Goal: Information Seeking & Learning: Find specific fact

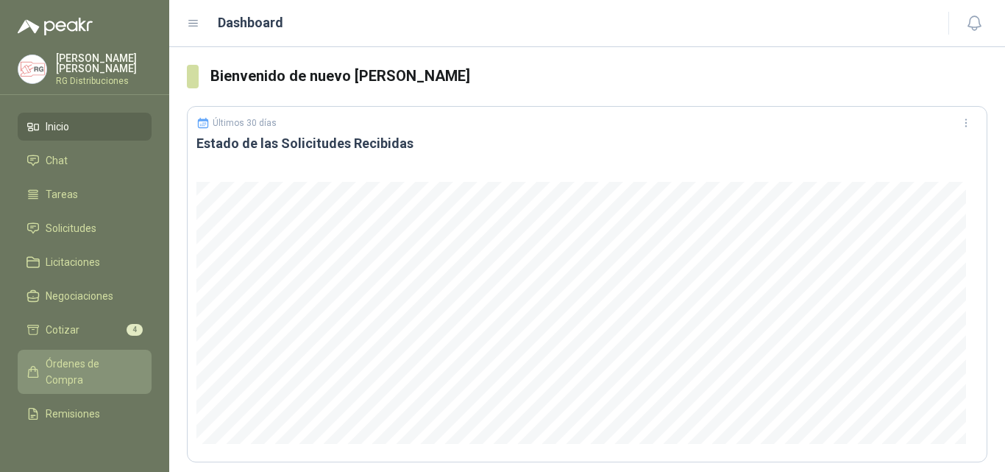
click at [75, 360] on span "Órdenes de Compra" at bounding box center [92, 371] width 92 height 32
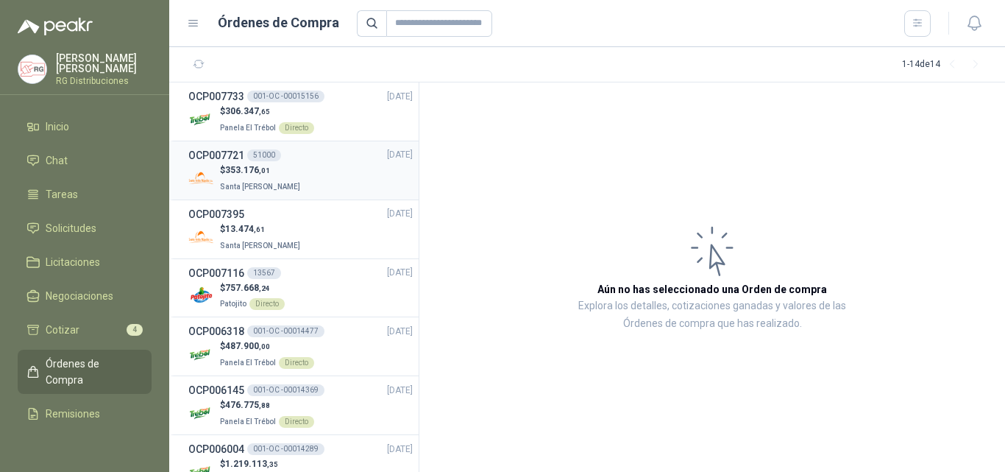
click at [317, 193] on div "$ 353.176 ,01 Santa [PERSON_NAME]" at bounding box center [300, 178] width 224 height 30
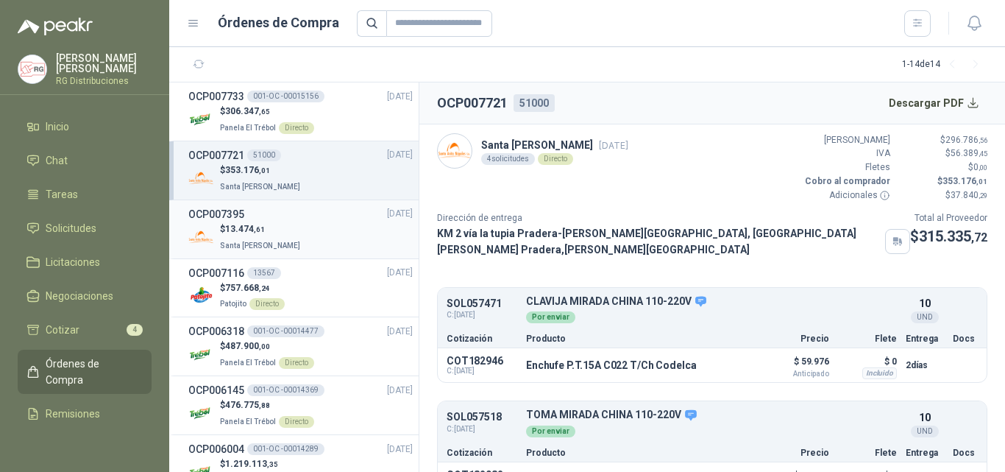
click at [300, 236] on div "$ 13.474 ,61 Santa [PERSON_NAME]" at bounding box center [300, 237] width 224 height 30
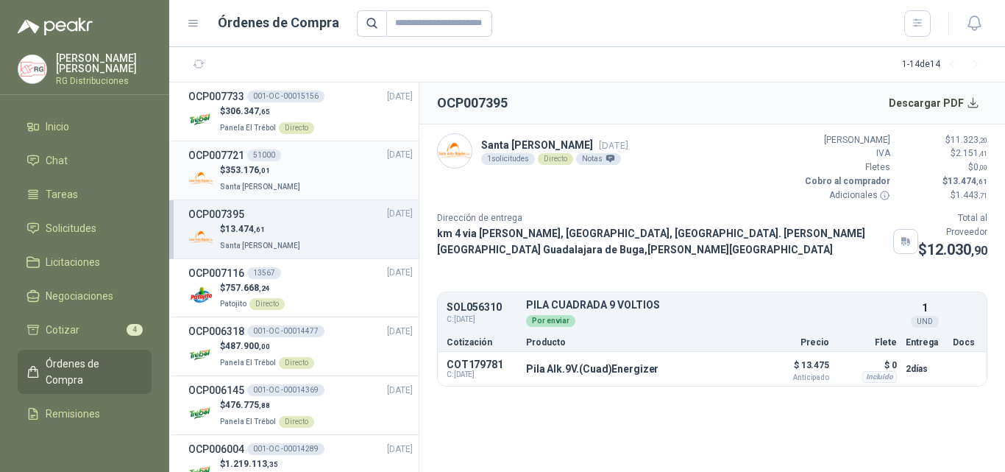
click at [311, 183] on div "$ 353.176 ,01 Santa [PERSON_NAME]" at bounding box center [300, 178] width 224 height 30
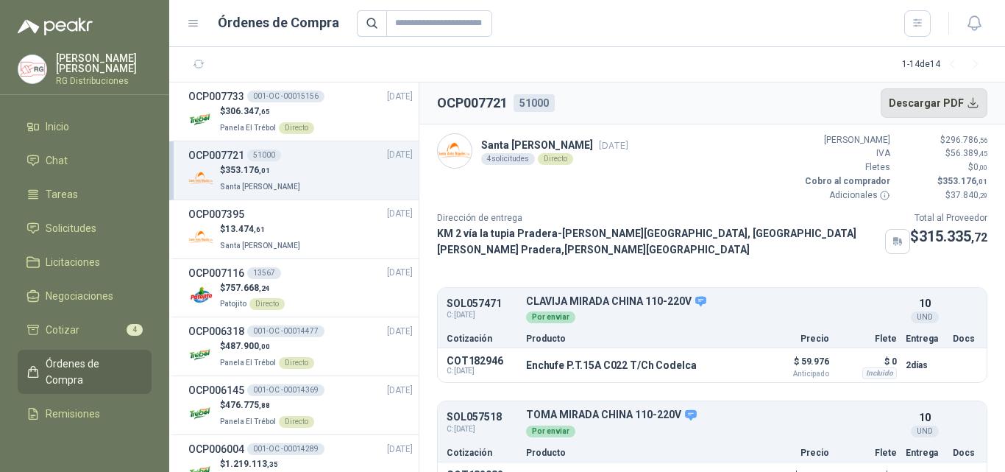
click at [952, 89] on button "Descargar PDF" at bounding box center [934, 102] width 107 height 29
drag, startPoint x: 443, startPoint y: 102, endPoint x: 517, endPoint y: 102, distance: 73.6
click at [517, 102] on div "OCP007721 51000" at bounding box center [496, 103] width 118 height 21
drag, startPoint x: 535, startPoint y: 103, endPoint x: 568, endPoint y: 106, distance: 33.2
click at [568, 106] on header "OCP007721 51000 Descargar PDF" at bounding box center [712, 103] width 586 height 42
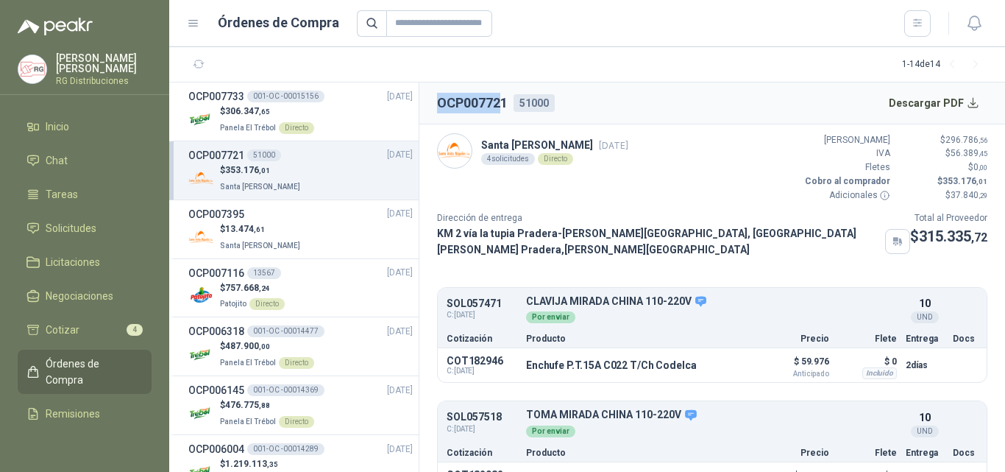
drag, startPoint x: 486, startPoint y: 103, endPoint x: 506, endPoint y: 101, distance: 20.0
click at [503, 101] on h2 "OCP007721" at bounding box center [472, 103] width 71 height 21
click at [594, 105] on header "OCP007721 51000 Descargar PDF" at bounding box center [712, 103] width 586 height 42
drag, startPoint x: 479, startPoint y: 104, endPoint x: 520, endPoint y: 105, distance: 41.2
click at [518, 105] on div "OCP007721 51000" at bounding box center [496, 103] width 118 height 21
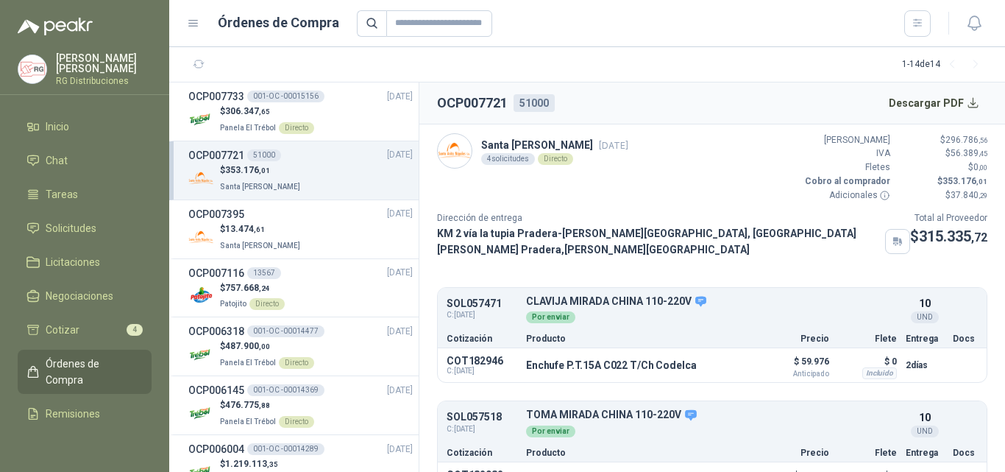
click at [624, 106] on header "OCP007721 51000 Descargar PDF" at bounding box center [712, 103] width 586 height 42
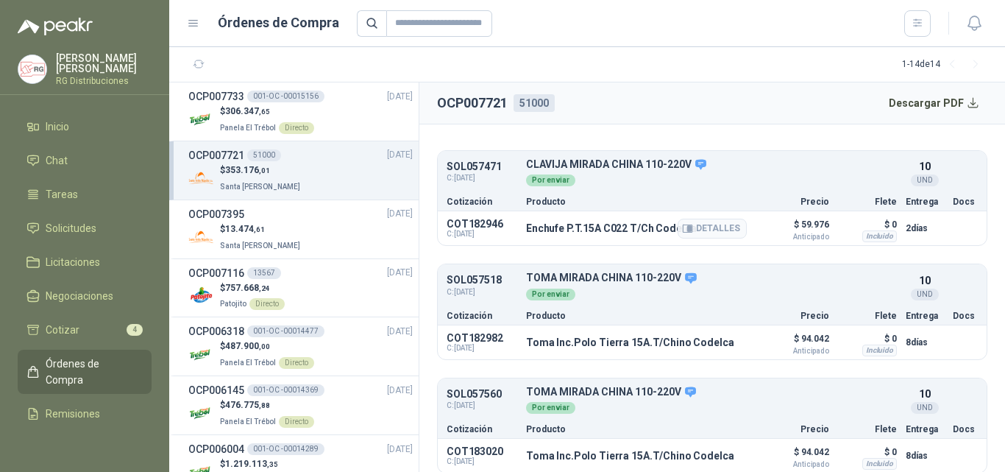
scroll to position [147, 0]
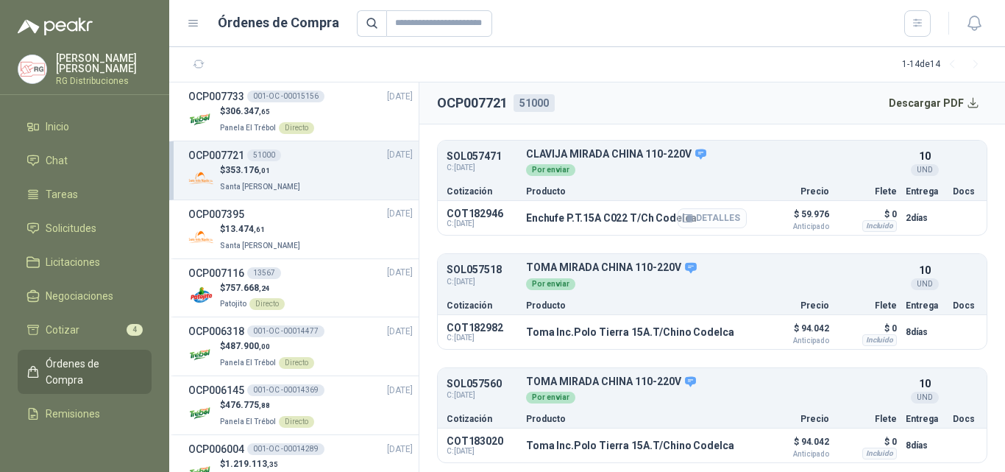
click at [688, 215] on icon "button" at bounding box center [690, 218] width 4 height 6
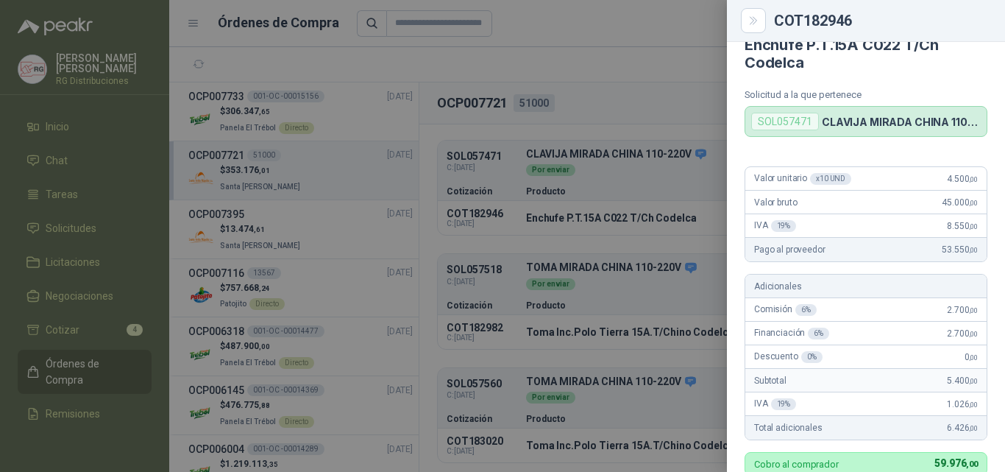
scroll to position [0, 0]
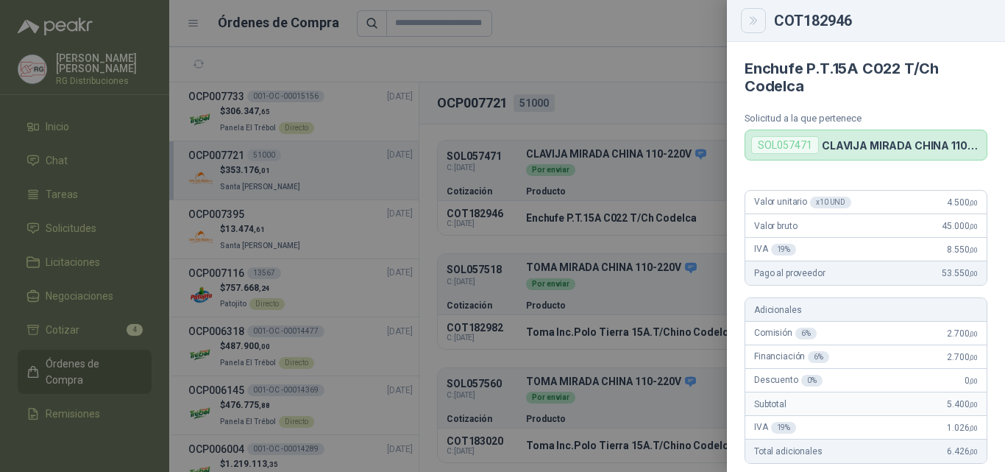
click at [761, 21] on button "Close" at bounding box center [753, 20] width 25 height 25
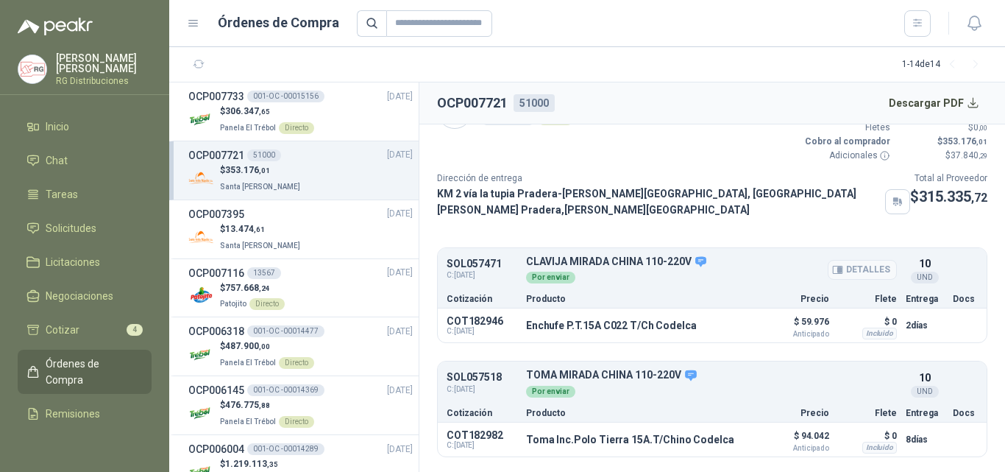
scroll to position [74, 0]
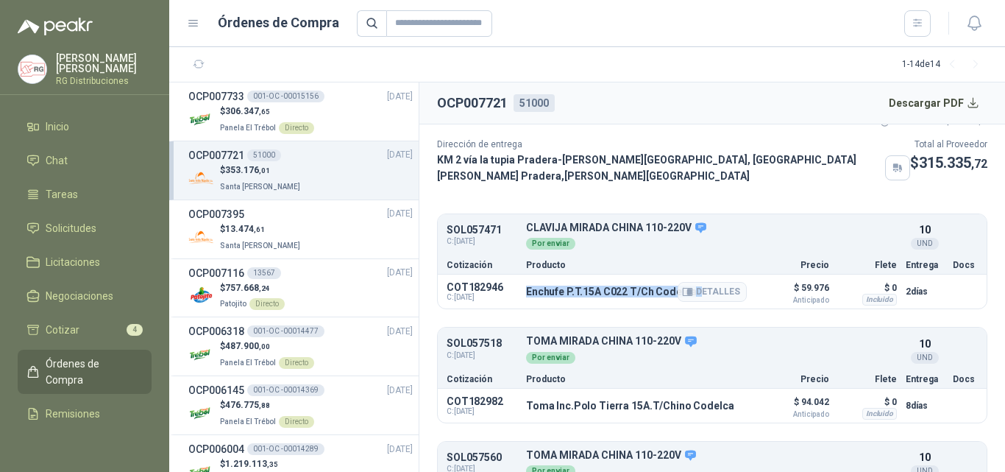
drag, startPoint x: 527, startPoint y: 286, endPoint x: 706, endPoint y: 297, distance: 179.2
click at [695, 292] on div "Enchufe P.T.15A C022 T/Ch Codelca Detalles" at bounding box center [611, 292] width 170 height 12
click at [688, 288] on icon "button" at bounding box center [690, 291] width 4 height 6
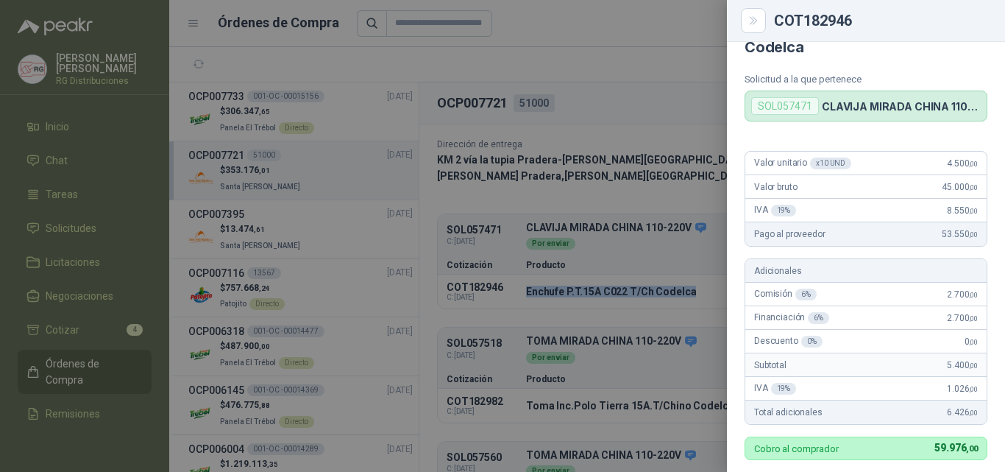
scroll to position [0, 0]
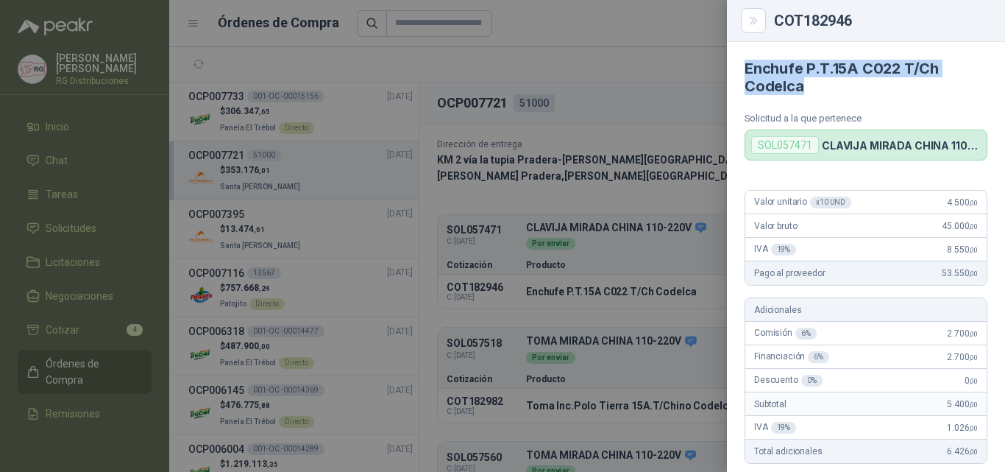
drag, startPoint x: 744, startPoint y: 67, endPoint x: 809, endPoint y: 88, distance: 68.2
click at [806, 88] on article "Enchufe P.T.15A C022 T/Ch Codelca Solicitud a la que pertenece SOL057471 CLAVIJ…" at bounding box center [866, 101] width 278 height 118
copy h4 "Enchufe P.T.15A C022 T/Ch Codelca"
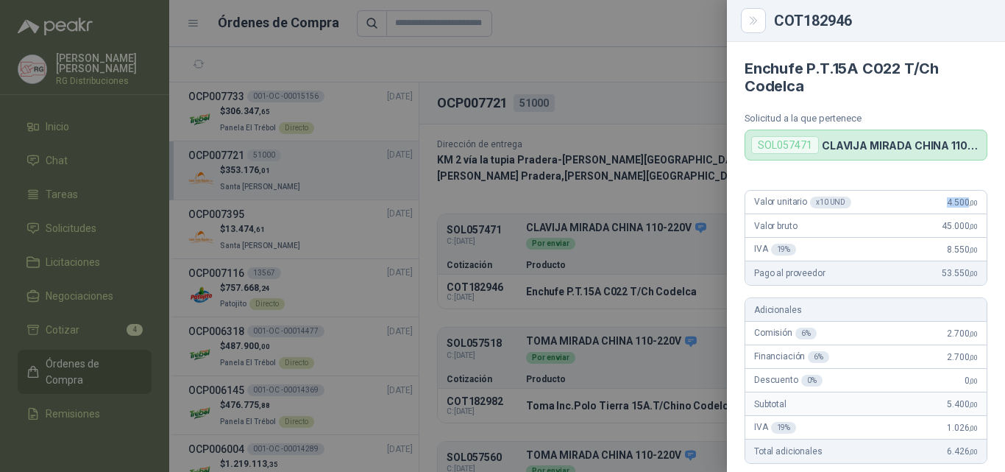
drag, startPoint x: 935, startPoint y: 201, endPoint x: 957, endPoint y: 204, distance: 22.3
click at [957, 204] on span "4.500 ,00" at bounding box center [962, 202] width 31 height 10
copy span "4.500"
click at [648, 100] on div at bounding box center [502, 236] width 1005 height 472
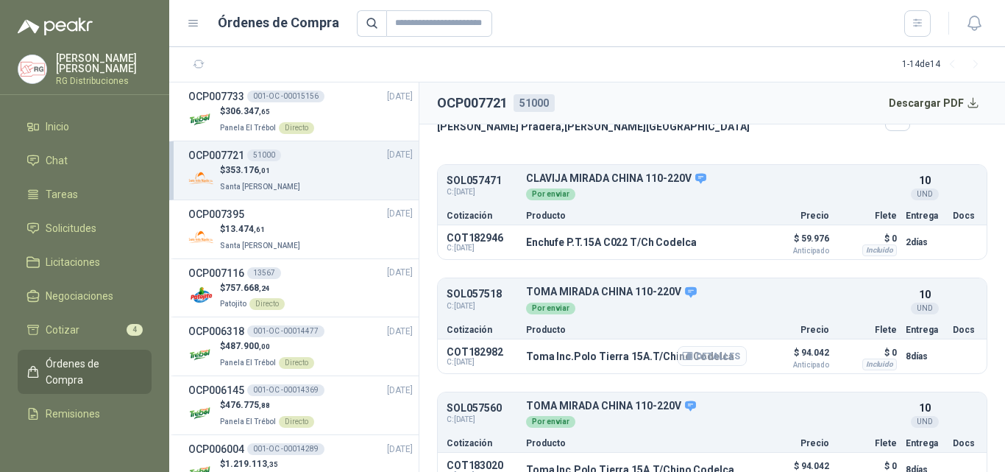
scroll to position [147, 0]
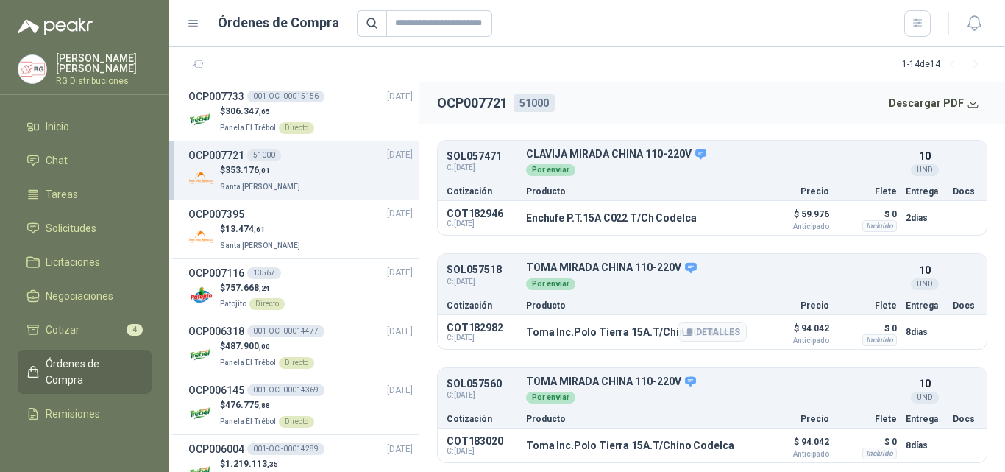
click at [611, 326] on p "Toma Inc.Polo Tierra 15A.T/Chino Codelca" at bounding box center [630, 332] width 208 height 12
click at [638, 345] on ul "SOL057471 C: [DATE] CLAVIJA MIRADA [GEOGRAPHIC_DATA] 110-220V Detalles Por envi…" at bounding box center [712, 358] width 550 height 437
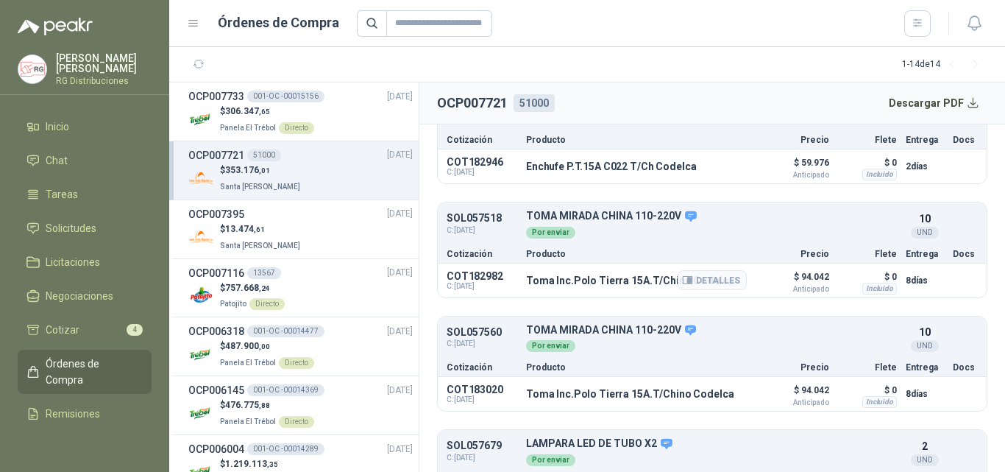
scroll to position [221, 0]
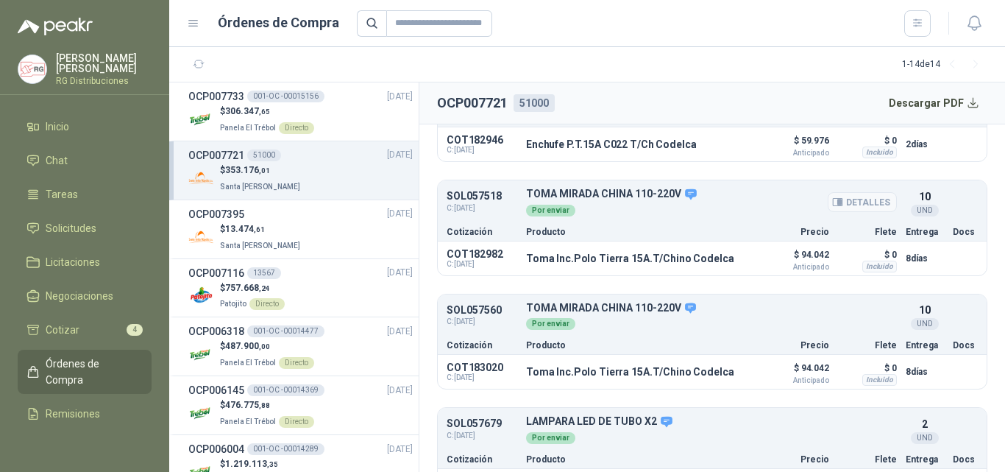
click at [641, 188] on p "TOMA MIRADA CHINA 110-220V" at bounding box center [711, 194] width 371 height 13
click at [638, 302] on p "TOMA MIRADA CHINA 110-220V" at bounding box center [711, 308] width 371 height 13
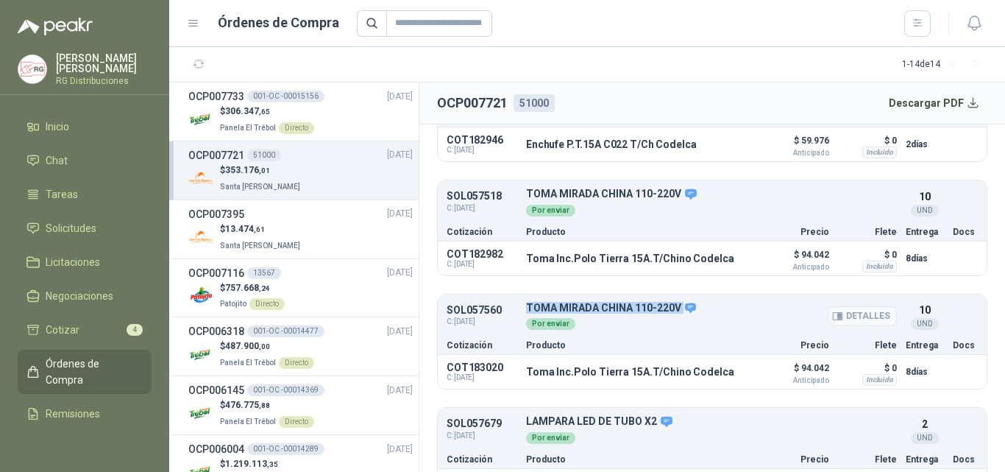
click at [638, 302] on p "TOMA MIRADA CHINA 110-220V" at bounding box center [711, 308] width 371 height 13
click at [673, 270] on ul "SOL057471 C: [DATE] CLAVIJA MIRADA [GEOGRAPHIC_DATA] 110-220V Detalles Por envi…" at bounding box center [712, 284] width 550 height 437
click at [683, 255] on icon "button" at bounding box center [688, 258] width 10 height 7
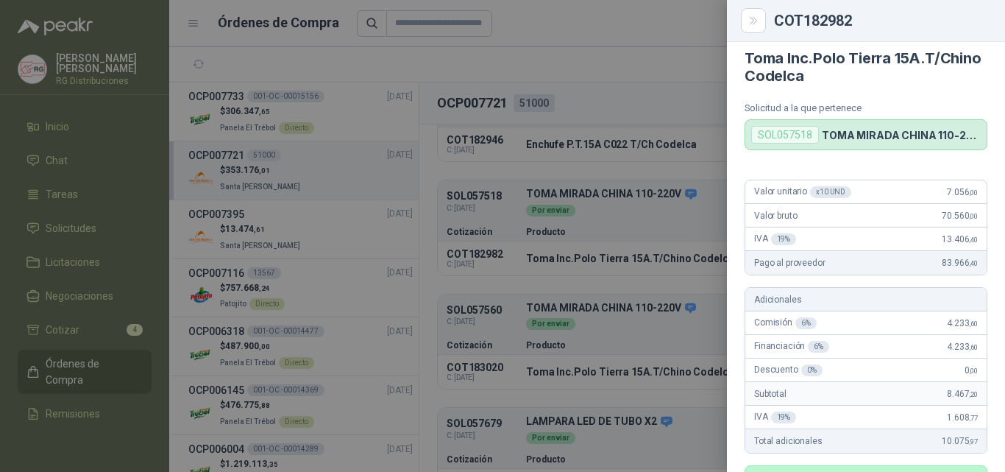
scroll to position [0, 0]
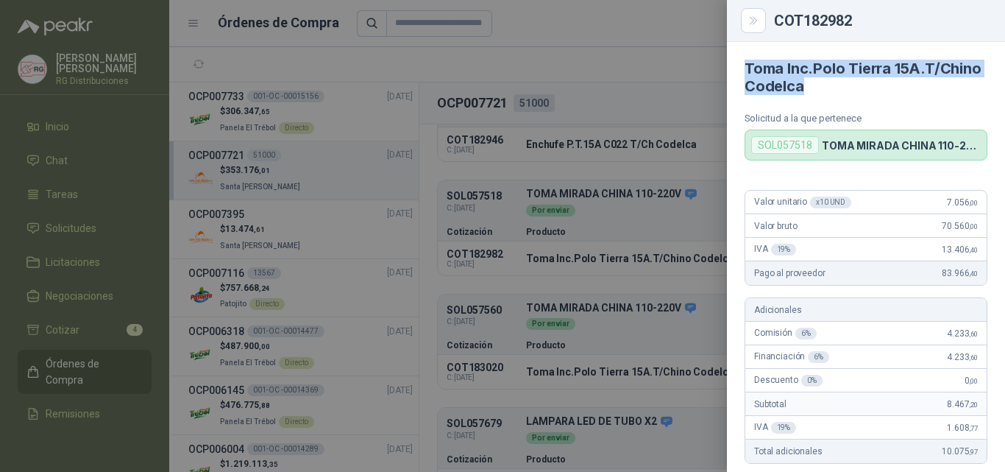
drag, startPoint x: 746, startPoint y: 67, endPoint x: 911, endPoint y: 95, distance: 167.2
click at [911, 95] on article "Toma Inc.Polo Tierra 15A.T/Chino Codelca Solicitud a la que pertenece SOL057518…" at bounding box center [866, 101] width 278 height 118
copy h4 "Toma Inc.Polo Tierra 15A.T/Chino Codelca"
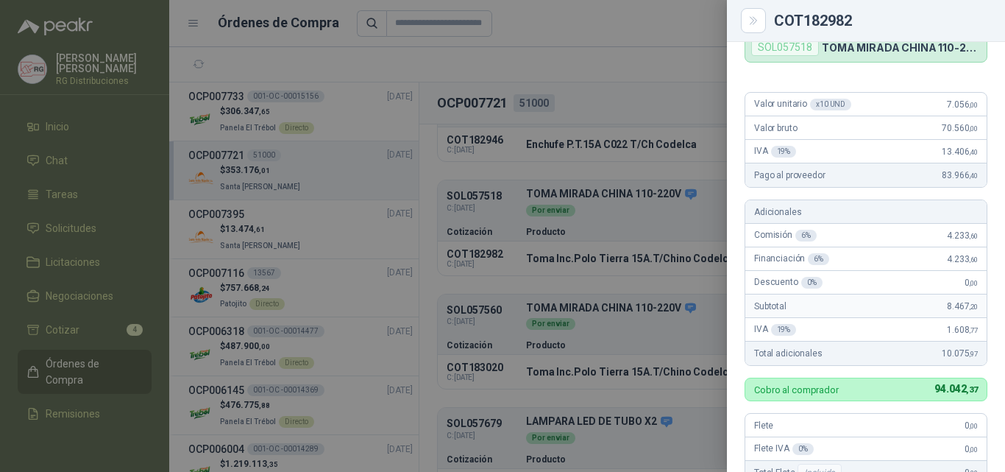
scroll to position [74, 0]
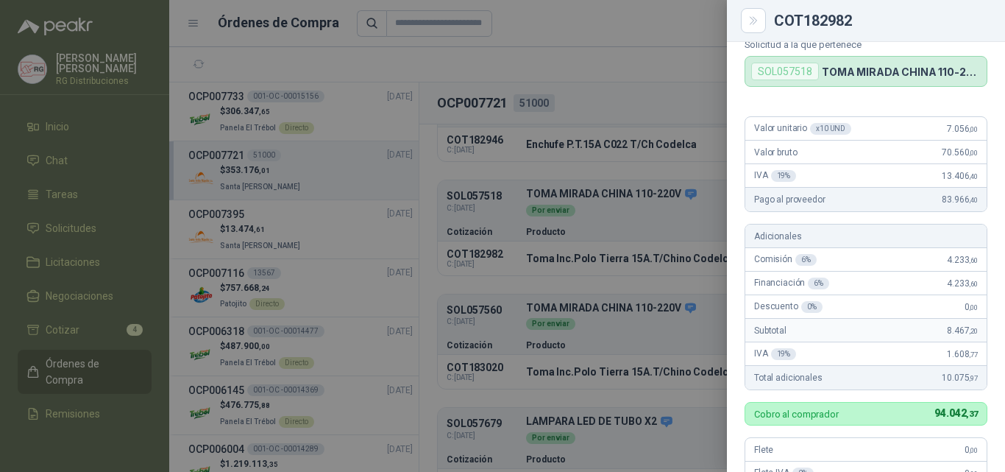
click at [675, 149] on div at bounding box center [502, 236] width 1005 height 472
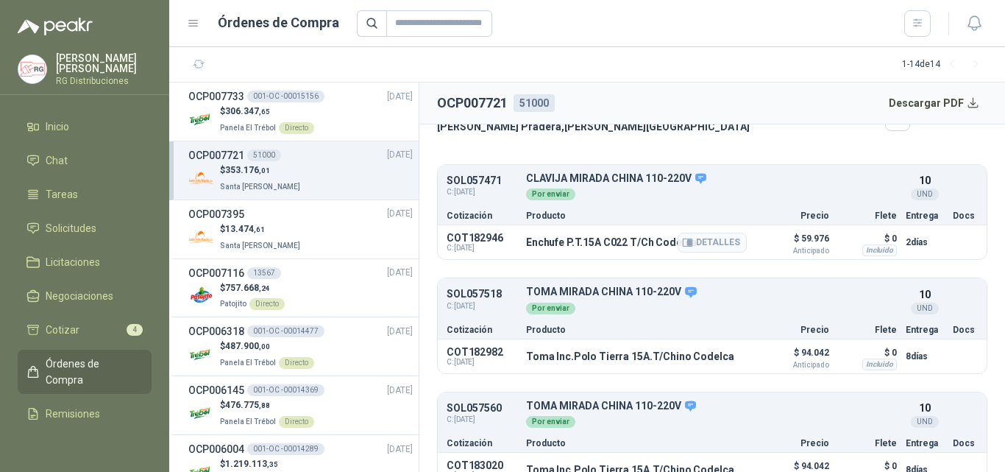
scroll to position [147, 0]
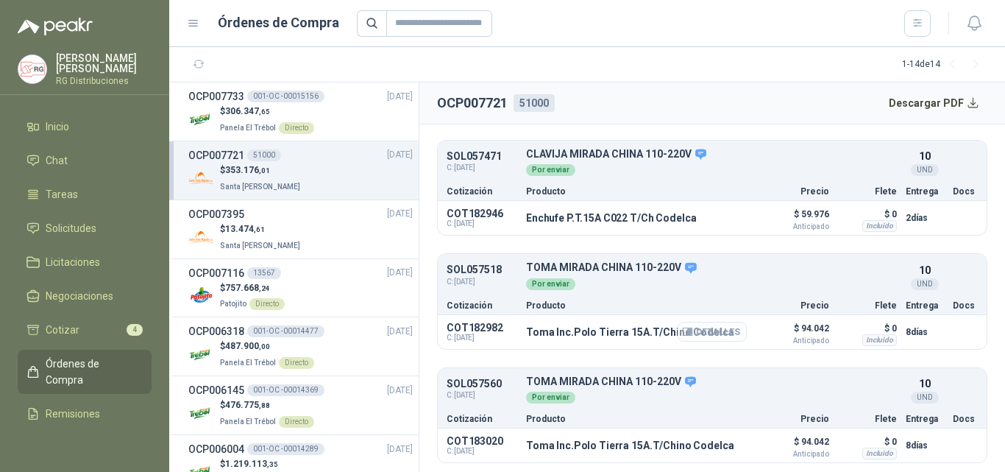
click at [684, 326] on icon "button" at bounding box center [687, 331] width 11 height 11
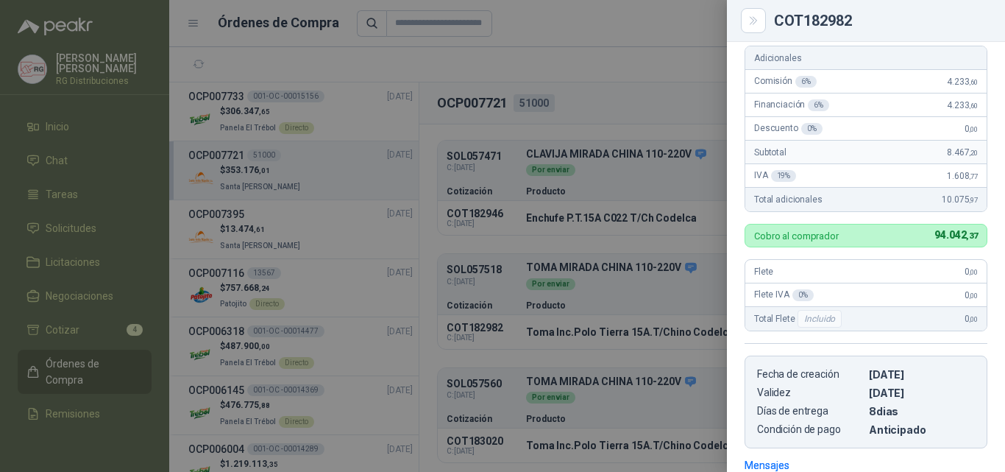
scroll to position [31, 0]
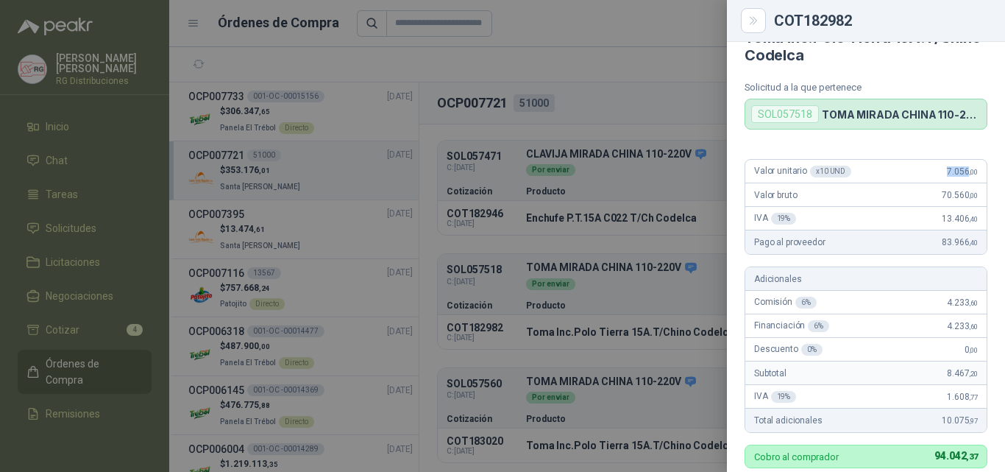
drag, startPoint x: 935, startPoint y: 173, endPoint x: 956, endPoint y: 174, distance: 21.4
click at [956, 174] on div "Valor unitario x 10 UND  7.056 ,00" at bounding box center [866, 172] width 241 height 24
copy span "7.056"
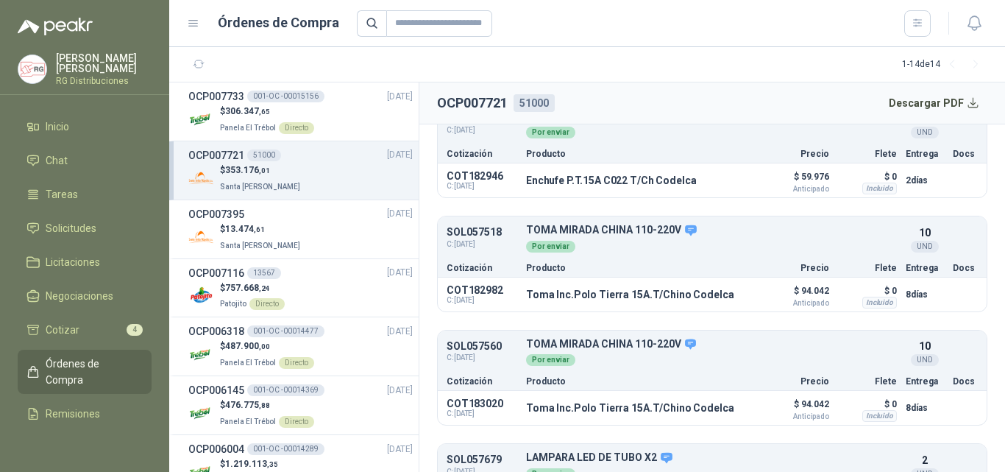
scroll to position [221, 0]
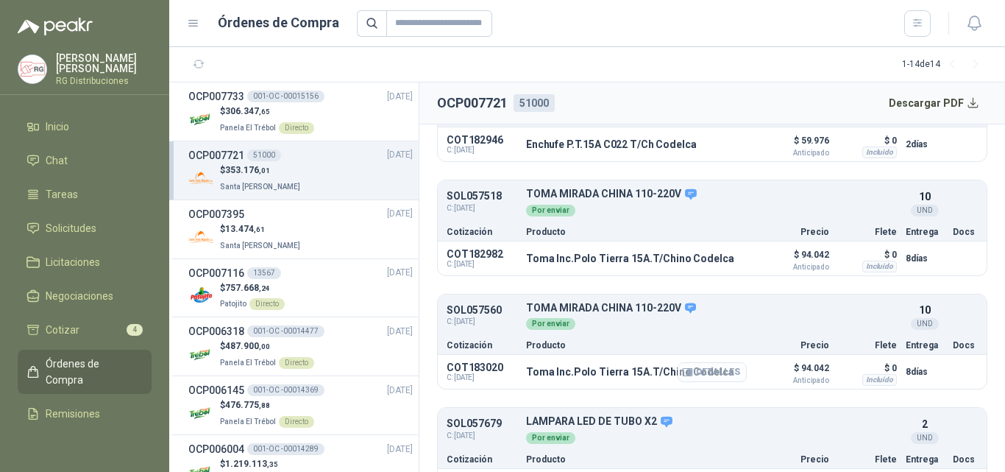
click at [685, 366] on button "Detalles" at bounding box center [712, 372] width 69 height 20
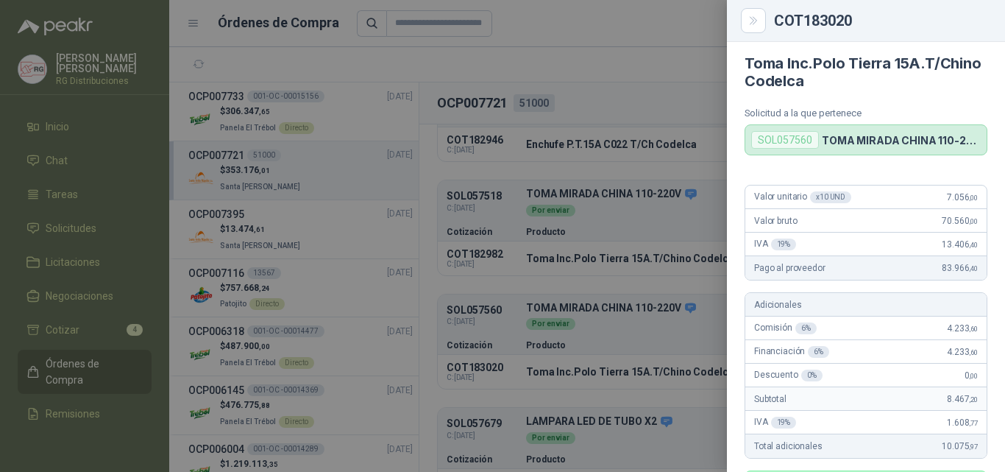
scroll to position [0, 0]
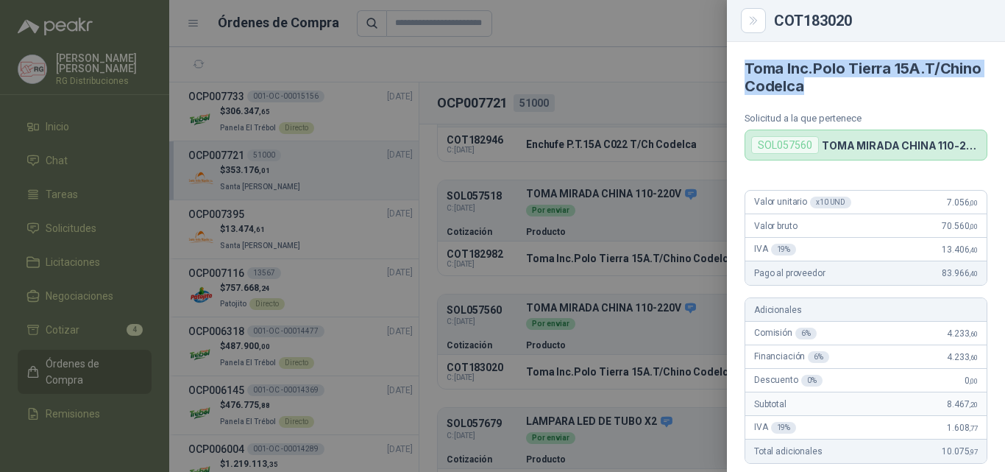
drag, startPoint x: 743, startPoint y: 64, endPoint x: 897, endPoint y: 93, distance: 157.3
click at [897, 93] on article "Toma Inc.Polo Tierra 15A.T/Chino Codelca Solicitud a la que pertenece SOL057560…" at bounding box center [866, 101] width 278 height 118
copy h4 "Toma Inc.Polo Tierra 15A.T/Chino Codelca"
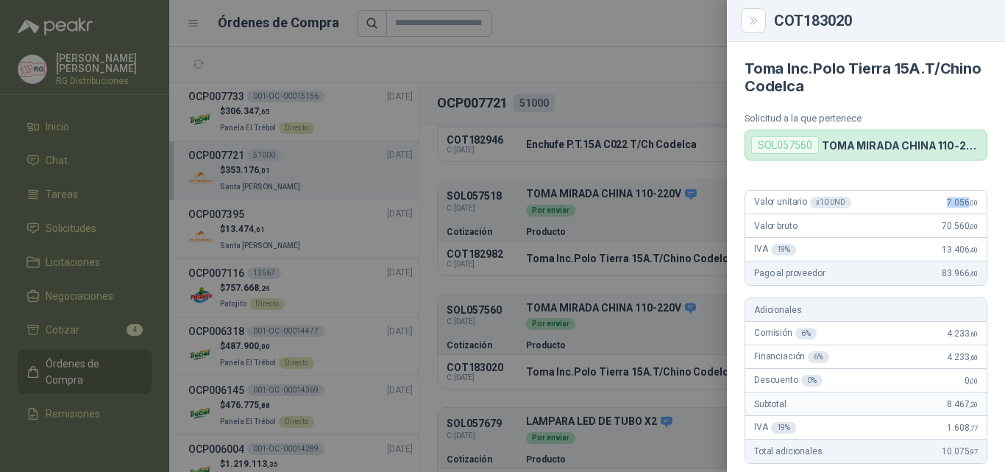
drag, startPoint x: 935, startPoint y: 202, endPoint x: 957, endPoint y: 202, distance: 21.4
click at [957, 202] on span "7.056 ,00" at bounding box center [962, 202] width 31 height 10
copy span "7.056"
click at [617, 295] on div at bounding box center [502, 236] width 1005 height 472
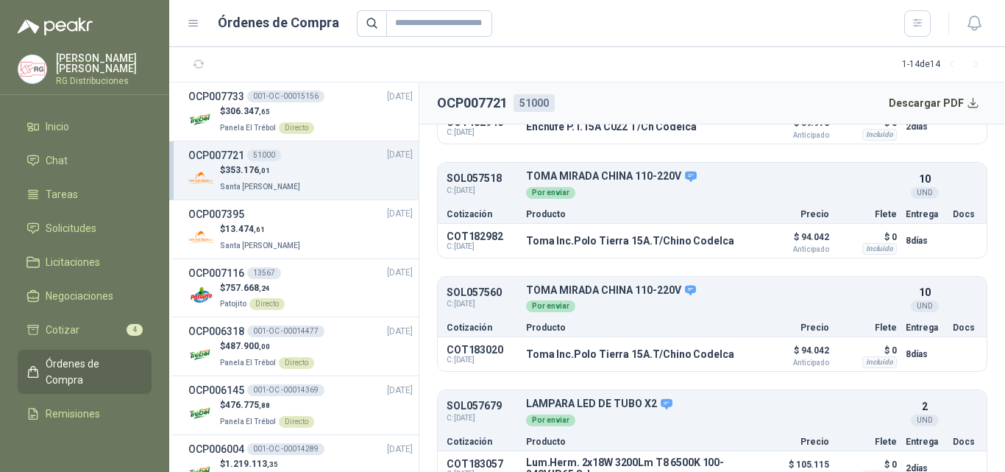
scroll to position [253, 0]
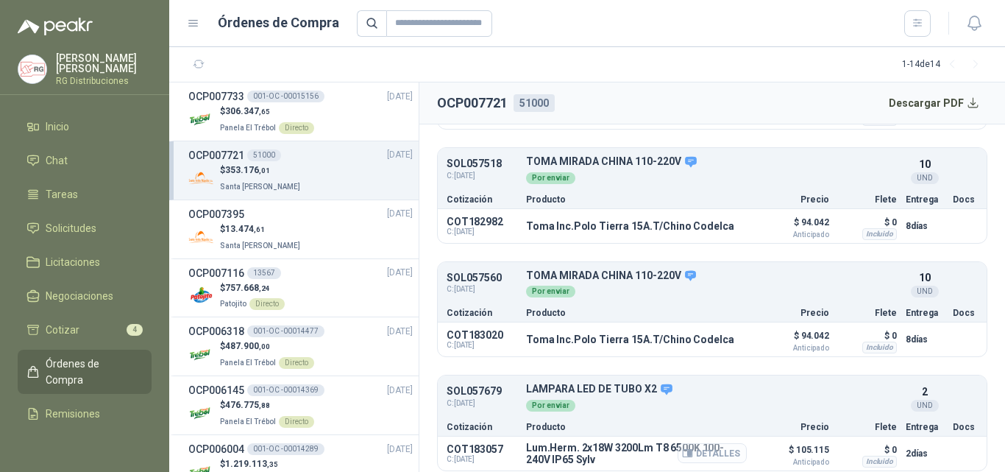
click at [682, 447] on icon "button" at bounding box center [687, 452] width 11 height 11
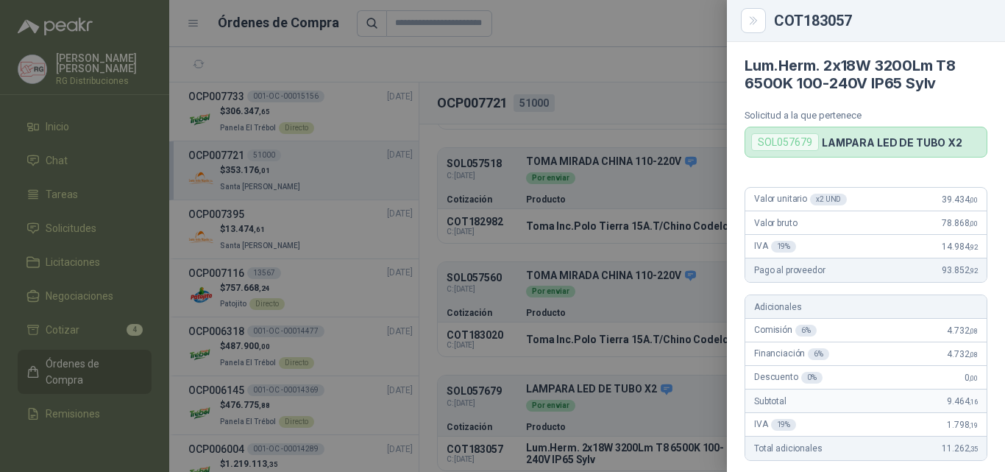
scroll to position [0, 0]
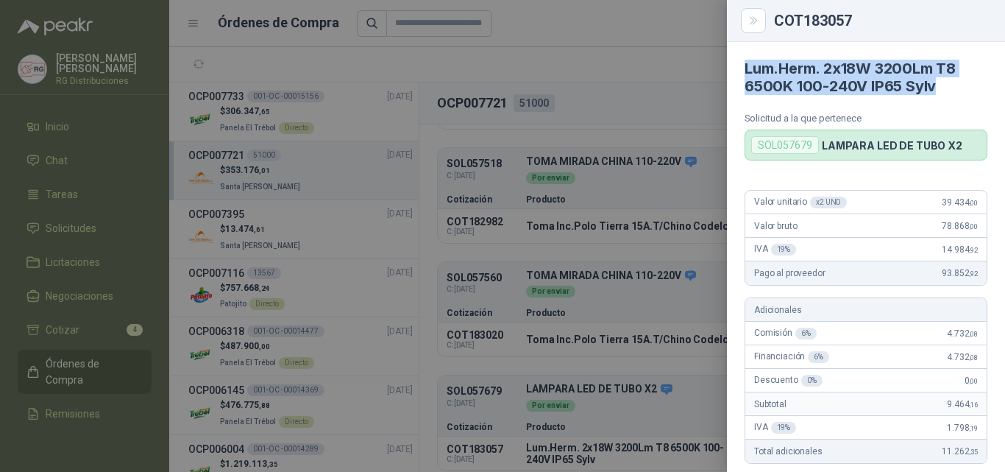
drag, startPoint x: 746, startPoint y: 66, endPoint x: 949, endPoint y: 92, distance: 205.5
click at [950, 91] on article "Lum.Herm. 2x18W 3200Lm T8 6500K 100-240V IP65 Sylv Solicitud a la que pertenece…" at bounding box center [866, 101] width 278 height 118
copy h4 "Lum.Herm. 2x18W 3200Lm T8 6500K 100-240V IP65 Sylv"
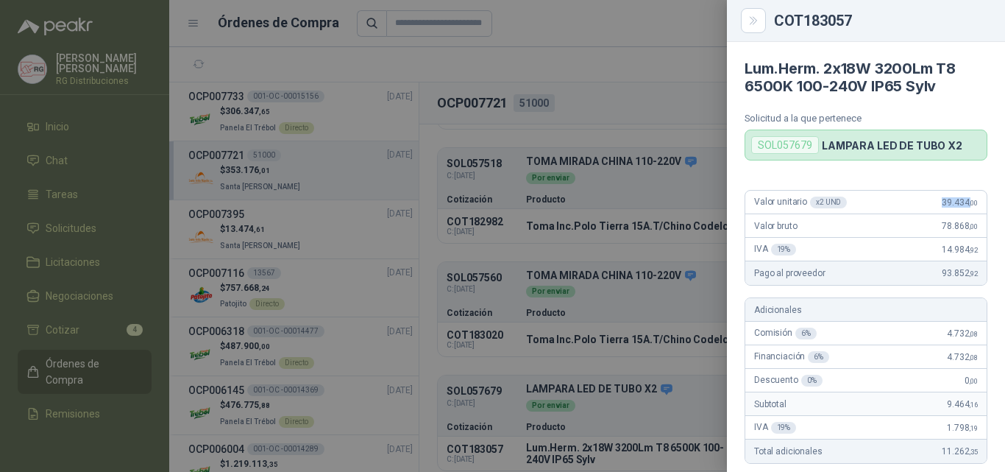
drag, startPoint x: 930, startPoint y: 202, endPoint x: 959, endPoint y: 205, distance: 28.8
click at [959, 205] on span "39.434 ,00" at bounding box center [960, 202] width 36 height 10
copy span "39.434 ,"
click at [845, 302] on div "Adicionales" at bounding box center [866, 310] width 241 height 24
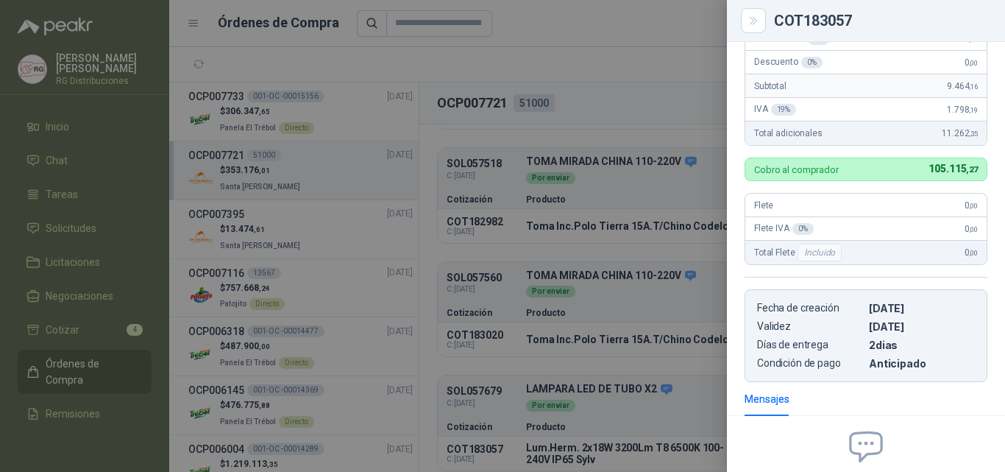
scroll to position [368, 0]
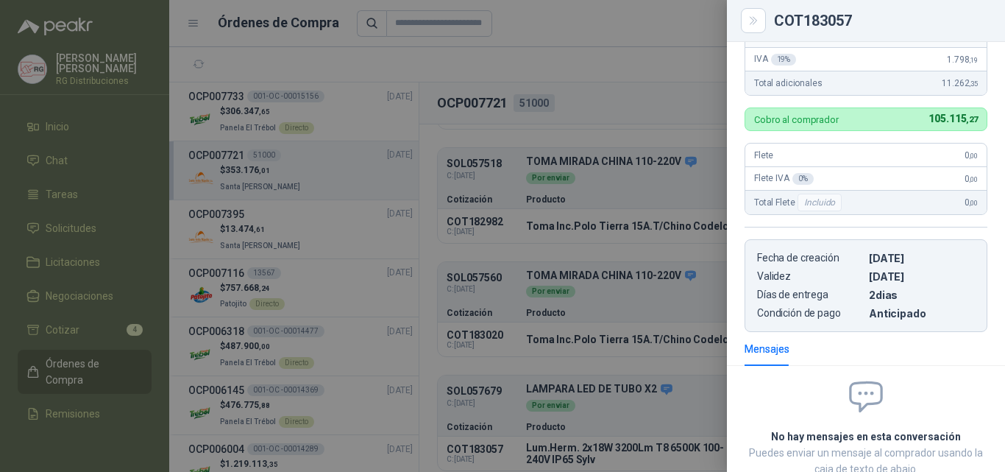
click at [672, 189] on div at bounding box center [502, 236] width 1005 height 472
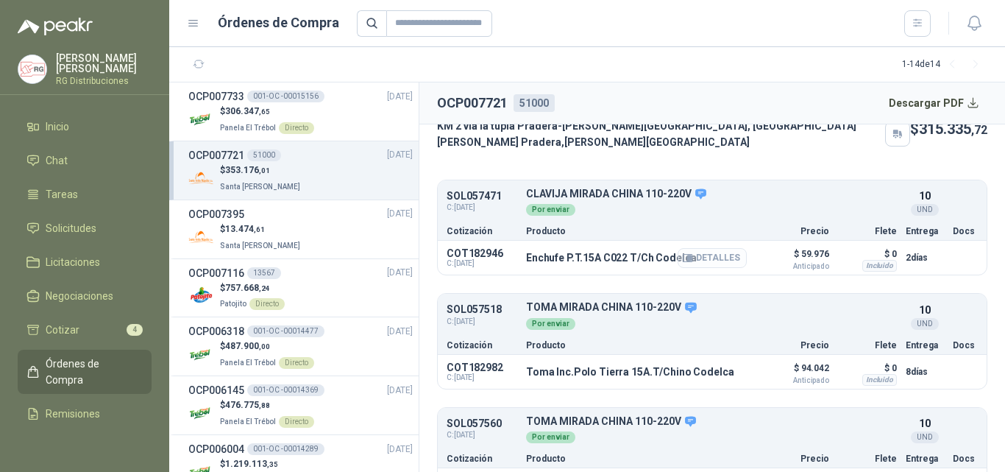
scroll to position [253, 0]
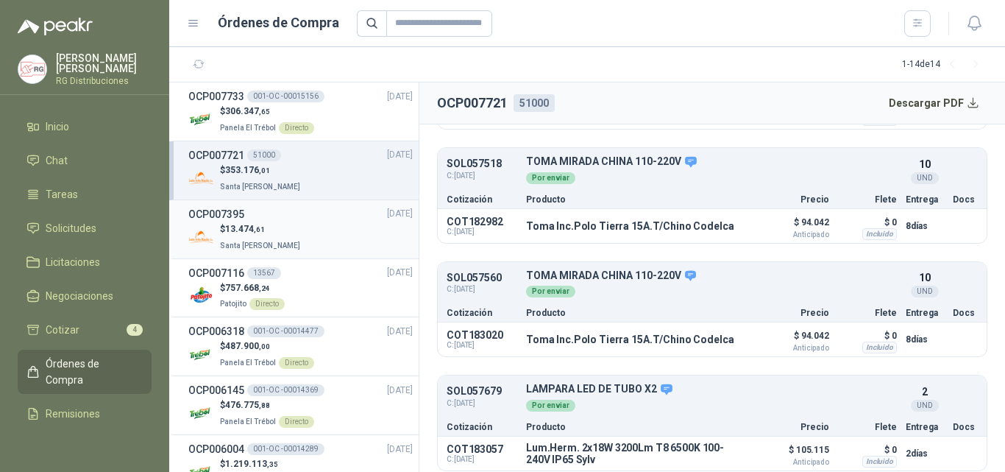
click at [340, 220] on div "OCP007395 [DATE]" at bounding box center [300, 214] width 224 height 16
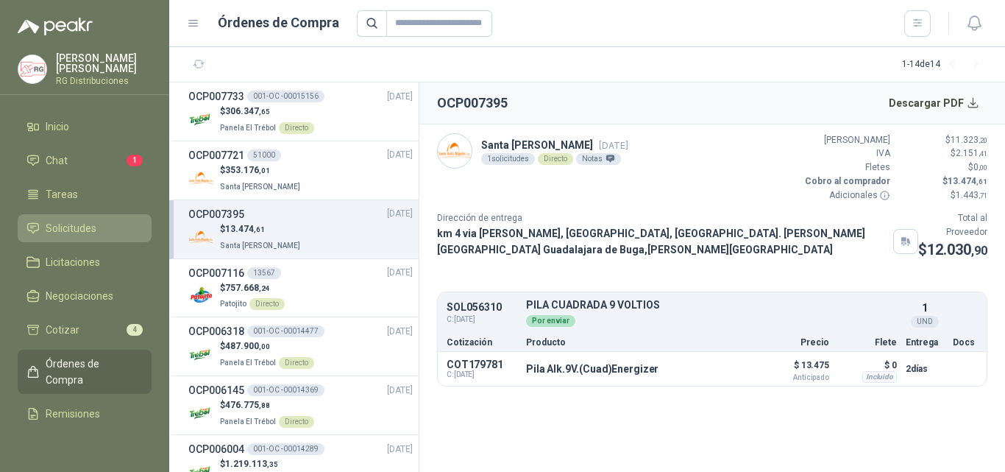
click at [74, 227] on span "Solicitudes" at bounding box center [71, 228] width 51 height 16
